Goal: Communication & Community: Answer question/provide support

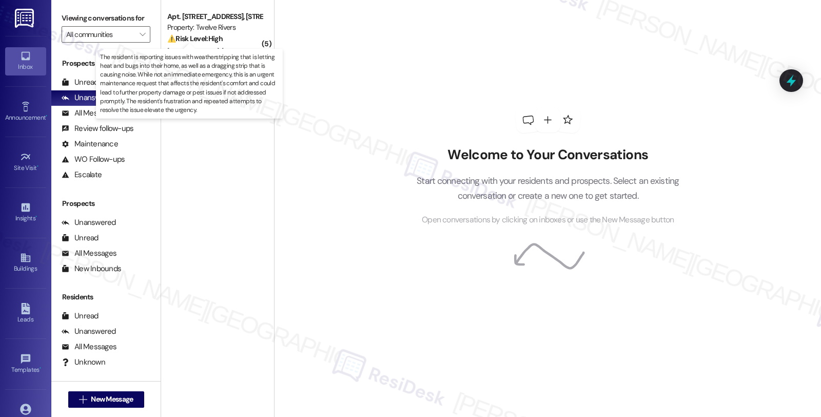
click at [214, 41] on strong "⚠️ Risk Level: High" at bounding box center [194, 38] width 55 height 9
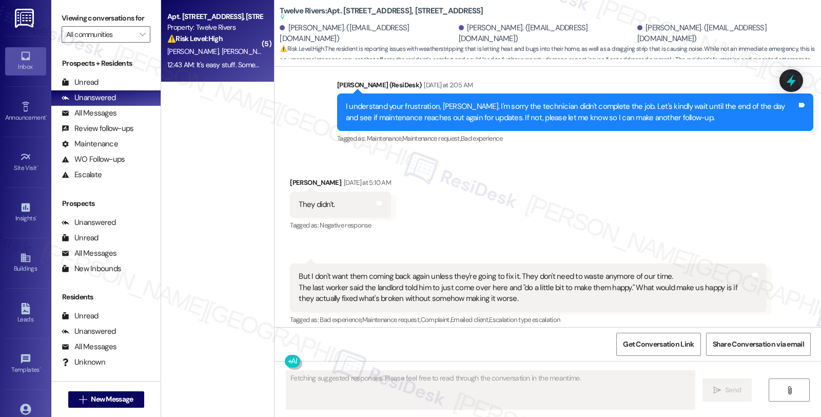
scroll to position [7737, 0]
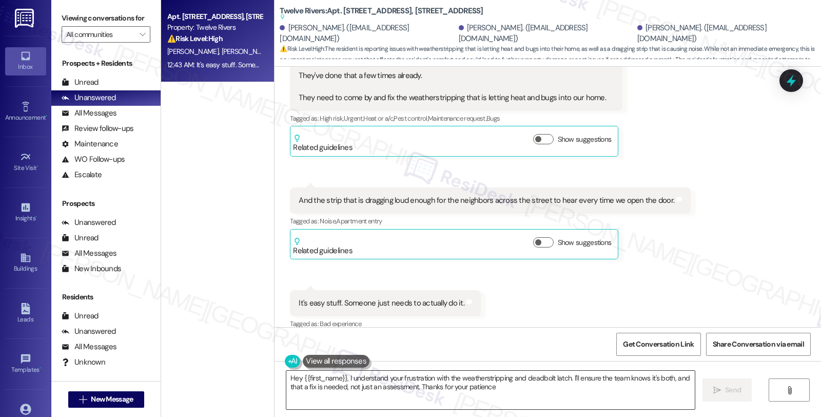
type textarea "Hey {{first_name}}, I understand your frustration with the weatherstripping and…"
click at [705, 124] on div "Received via SMS [PERSON_NAME] 12:40 AM OK. It is the weatherstripping AND dead…" at bounding box center [548, 98] width 547 height 481
click at [773, 211] on div "Received via SMS [PERSON_NAME] 12:40 AM OK. It is the weatherstripping AND dead…" at bounding box center [548, 98] width 547 height 481
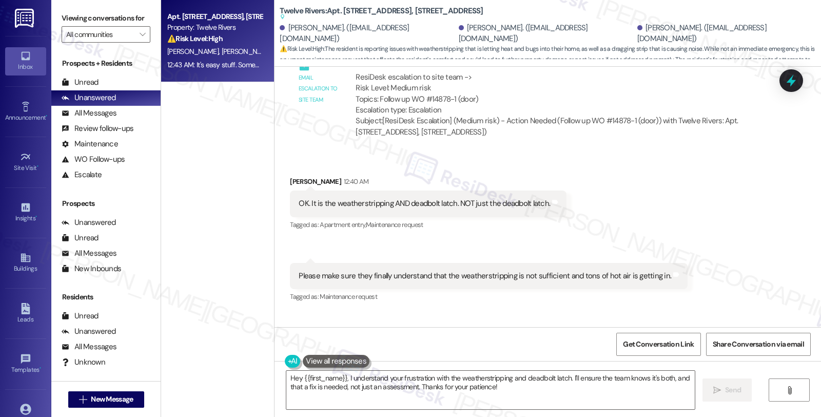
scroll to position [7452, 0]
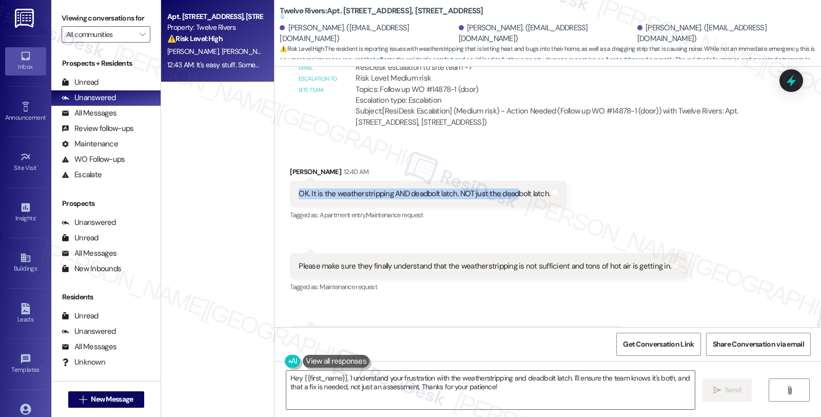
drag, startPoint x: 294, startPoint y: 181, endPoint x: 510, endPoint y: 183, distance: 216.1
click at [510, 188] on div "OK. It is the weatherstripping AND deadbolt latch. NOT just the deadbolt latch." at bounding box center [424, 193] width 251 height 11
drag, startPoint x: 296, startPoint y: 161, endPoint x: 327, endPoint y: 161, distance: 31.3
click at [327, 161] on div "Received via SMS [PERSON_NAME] 12:40 AM OK. It is the weatherstripping AND dead…" at bounding box center [428, 194] width 292 height 71
copy div "[PERSON_NAME]"
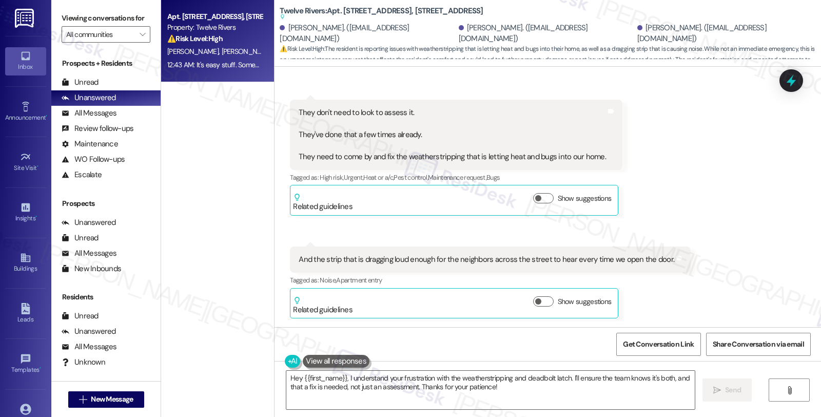
scroll to position [7737, 0]
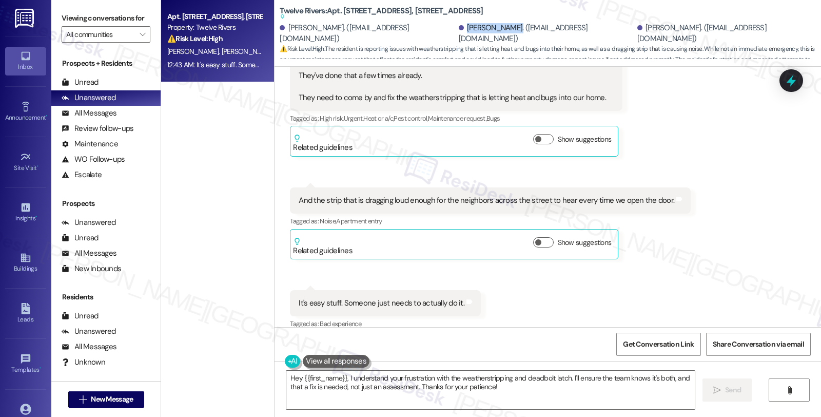
drag, startPoint x: 442, startPoint y: 31, endPoint x: 489, endPoint y: 34, distance: 46.8
click at [489, 34] on div "[PERSON_NAME]. ([EMAIL_ADDRESS][DOMAIN_NAME])" at bounding box center [547, 34] width 176 height 22
copy div "[PERSON_NAME]"
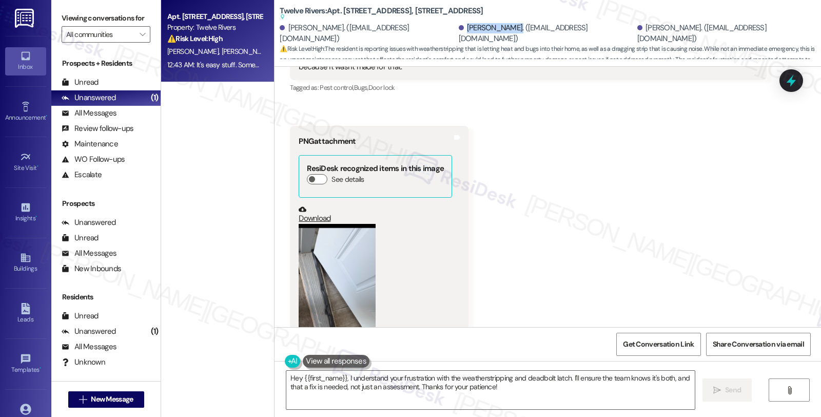
scroll to position [2014, 0]
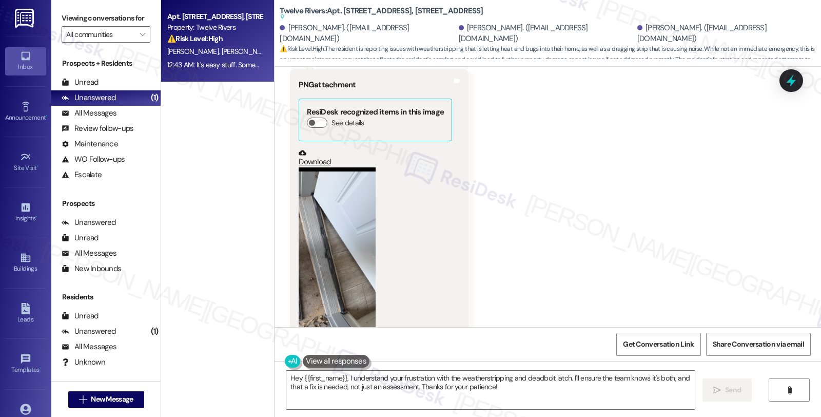
drag, startPoint x: 817, startPoint y: 139, endPoint x: 818, endPoint y: 261, distance: 122.1
click at [818, 261] on div "Lease started [DATE] 8:00 AM Survey, sent via SMS Residesk Automated Survey [DA…" at bounding box center [548, 197] width 547 height 260
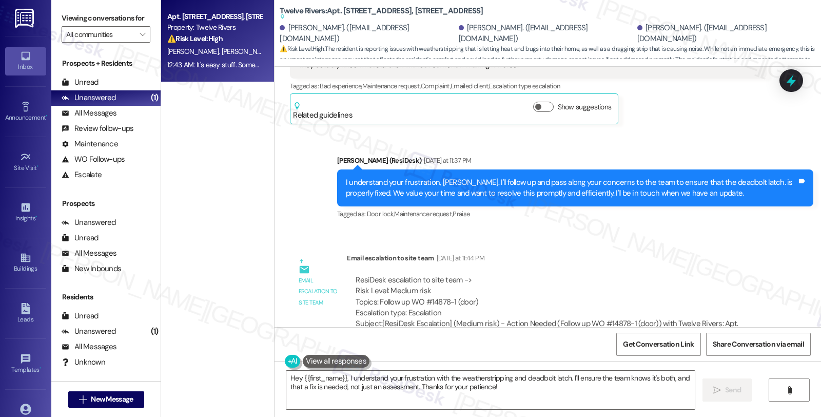
scroll to position [7223, 0]
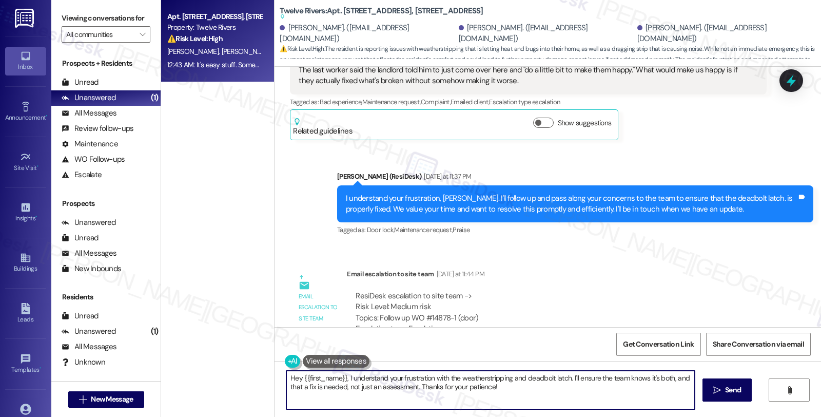
click at [286, 377] on textarea "Hey {{first_name}}, I understand your frustration with the weatherstripping and…" at bounding box center [490, 390] width 408 height 38
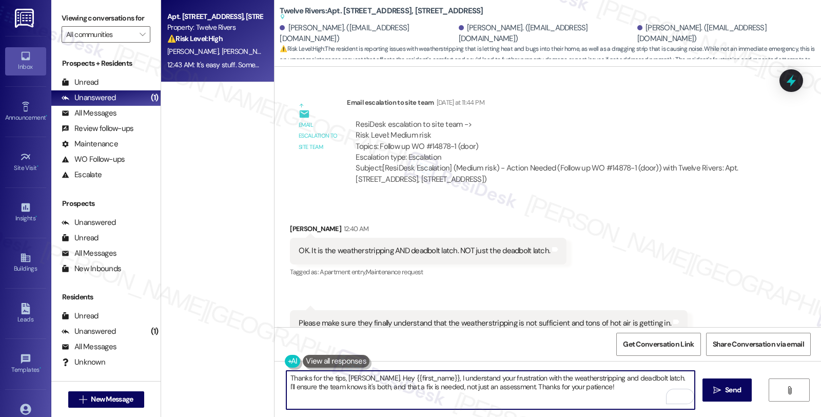
click at [640, 378] on textarea "Thanks for the tips, [PERSON_NAME]. Hey {{first_name}}, I understand your frust…" at bounding box center [490, 390] width 408 height 38
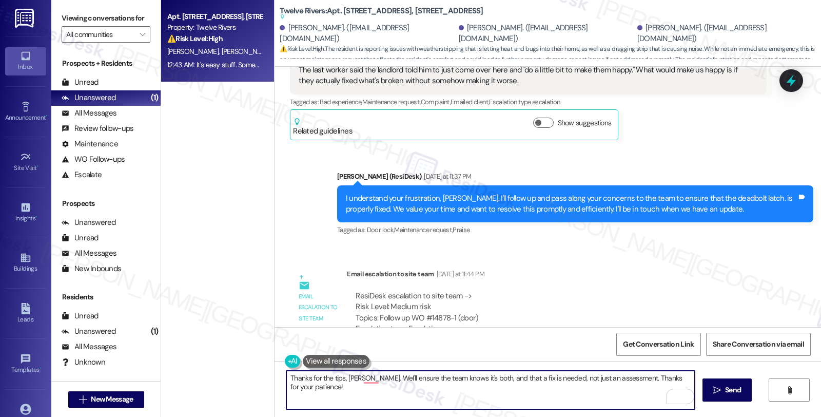
scroll to position [7109, 0]
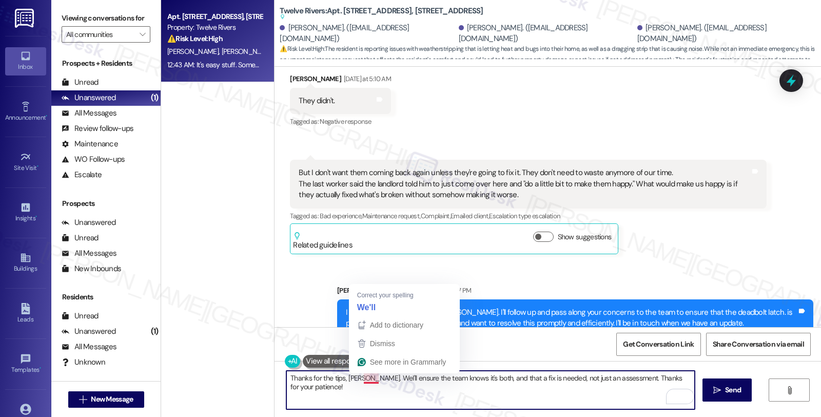
click at [358, 377] on textarea "Thanks for the tips, [PERSON_NAME]. WeI'll ensure the team knows it's both, and…" at bounding box center [490, 390] width 408 height 38
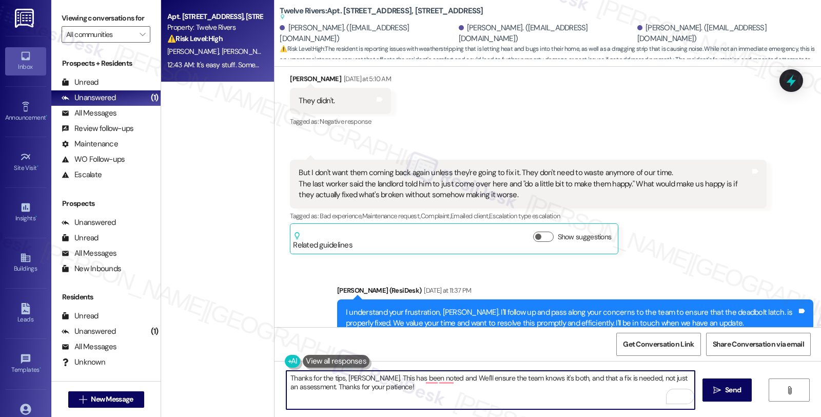
click at [418, 378] on textarea "Thanks for the tips, [PERSON_NAME]. This has been noted and WeI'll ensure the t…" at bounding box center [490, 390] width 408 height 38
click at [419, 392] on textarea "Thanks for the tips, [PERSON_NAME]. This has been noted and WeI'll ensure the t…" at bounding box center [490, 390] width 408 height 38
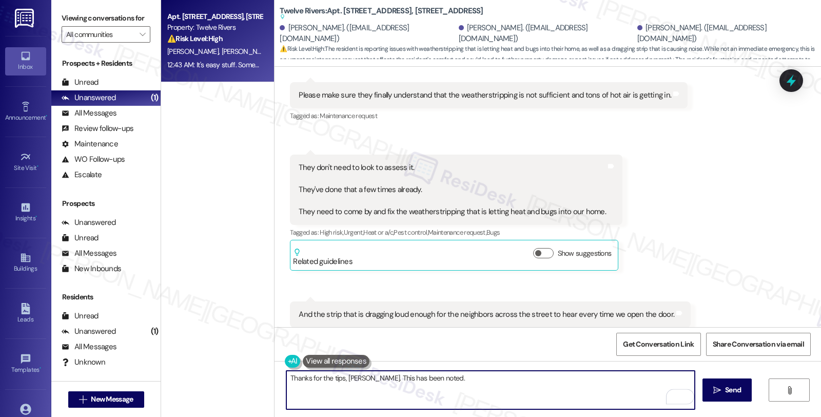
scroll to position [7737, 0]
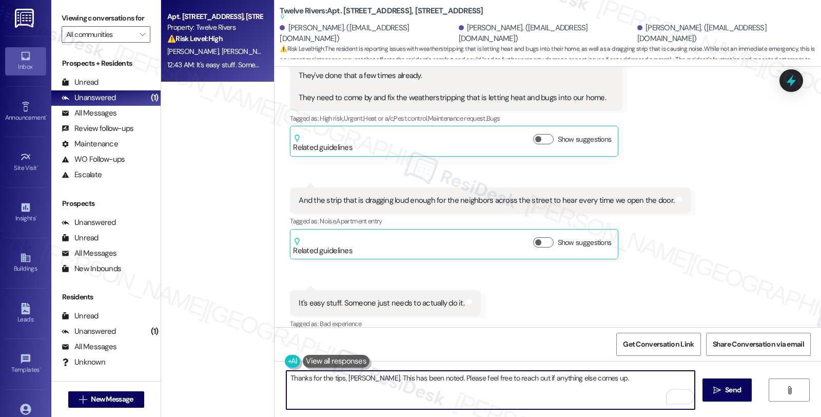
click at [621, 372] on textarea "Thanks for the tips, [PERSON_NAME]. This has been noted. Please feel free to re…" at bounding box center [490, 390] width 408 height 38
type textarea "Thanks for the tips, [PERSON_NAME]. This has been noted. Please feel free to re…"
click at [743, 386] on button " Send" at bounding box center [728, 389] width 50 height 23
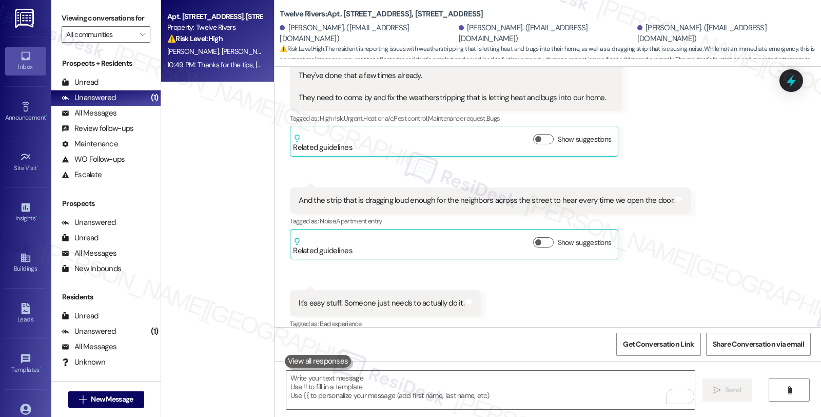
scroll to position [7808, 0]
